Goal: Check status: Check status

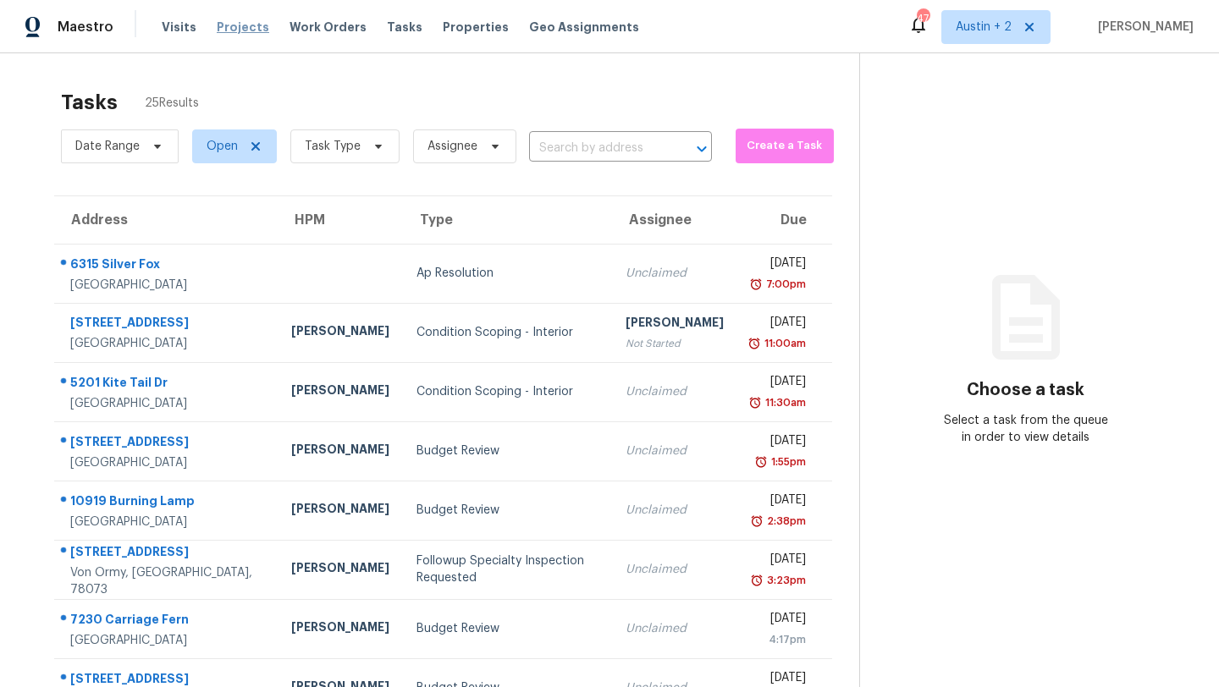
click at [232, 30] on span "Projects" at bounding box center [243, 27] width 52 height 17
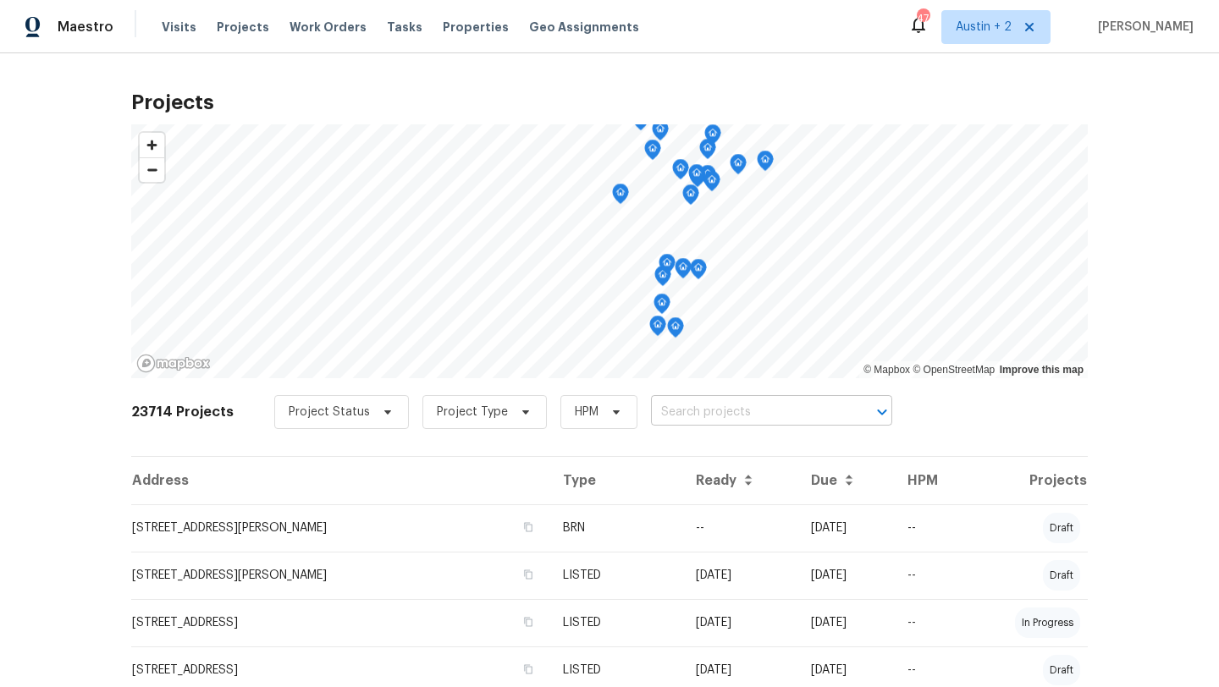
click at [660, 408] on input "text" at bounding box center [748, 413] width 194 height 26
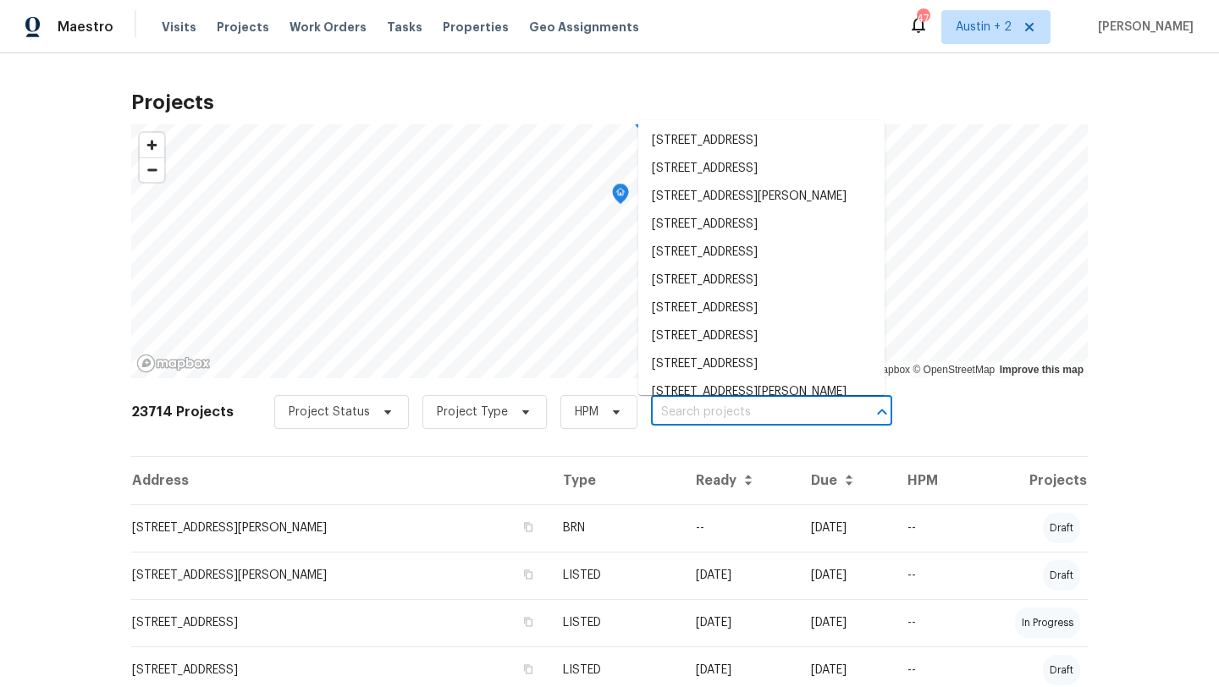
paste input "[STREET_ADDRESS][PERSON_NAME]"
type input "[STREET_ADDRESS][PERSON_NAME]"
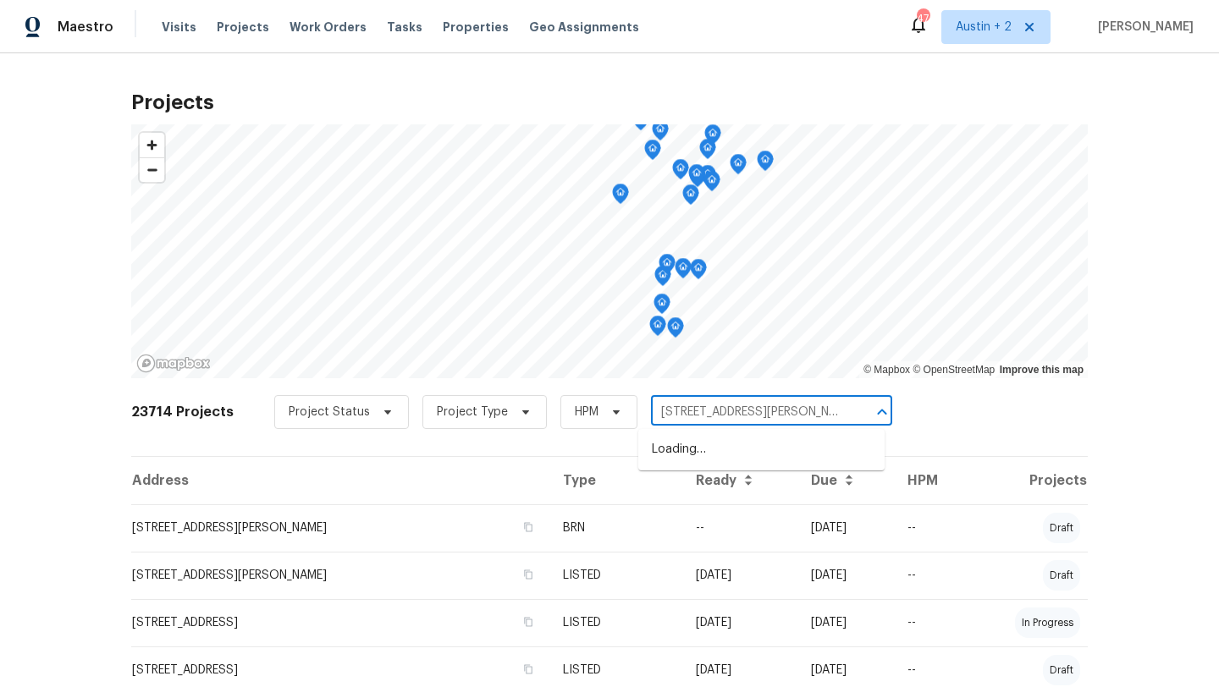
scroll to position [0, 6]
click at [665, 444] on li "217 Michaelis Dr, Leander, TX 78641" at bounding box center [761, 450] width 246 height 28
